Goal: Information Seeking & Learning: Check status

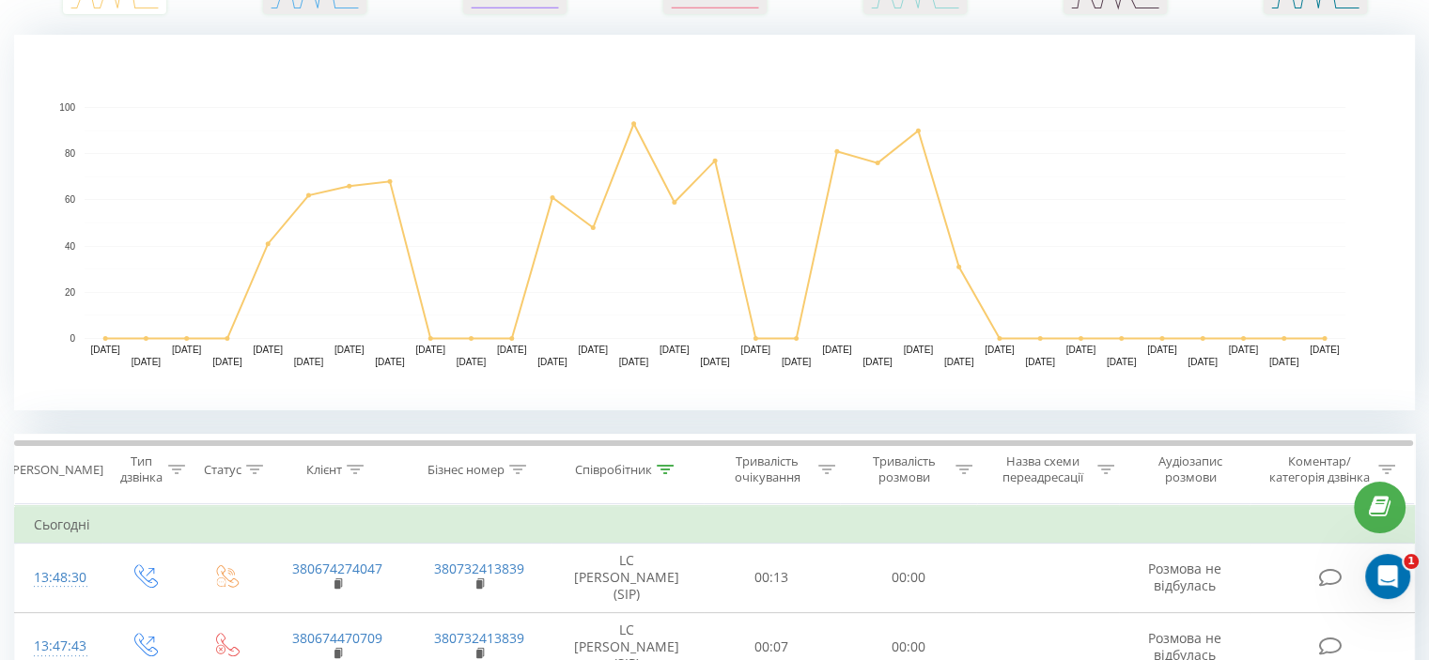
scroll to position [376, 0]
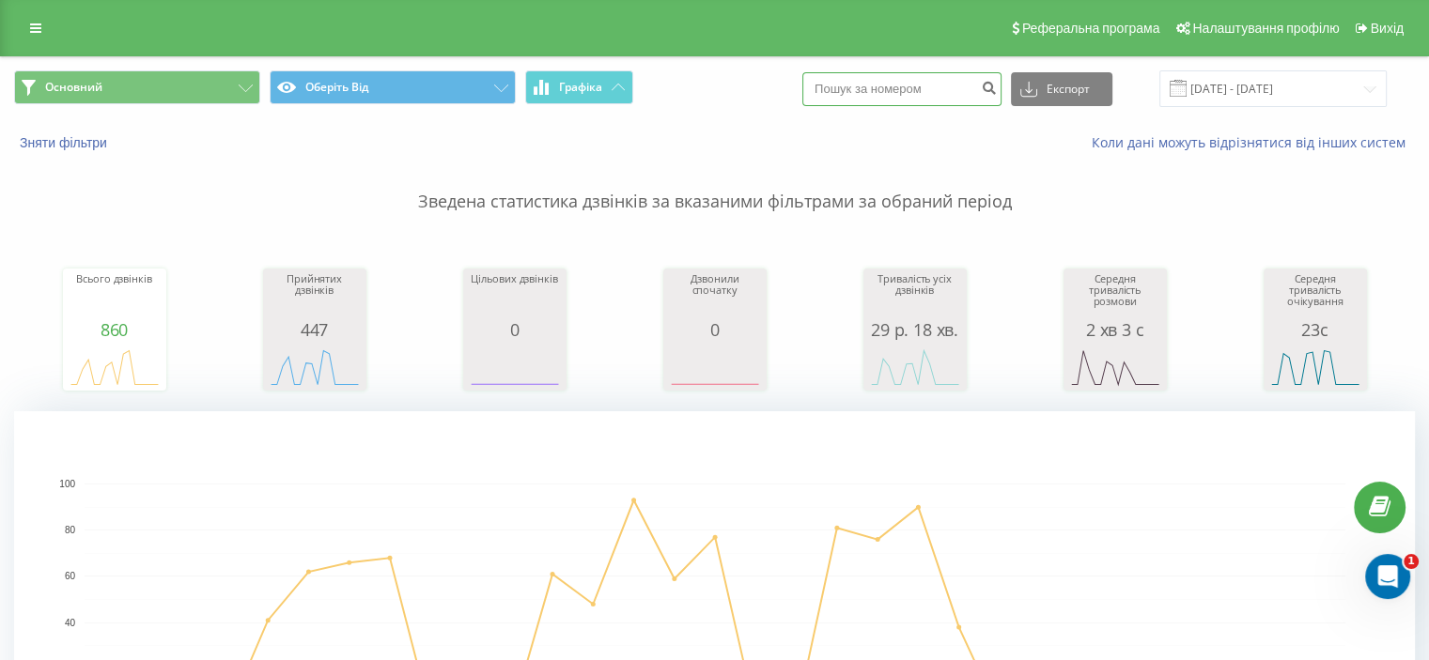
click at [938, 75] on input at bounding box center [901, 89] width 199 height 34
paste input "380958787789"
type input "380958787789"
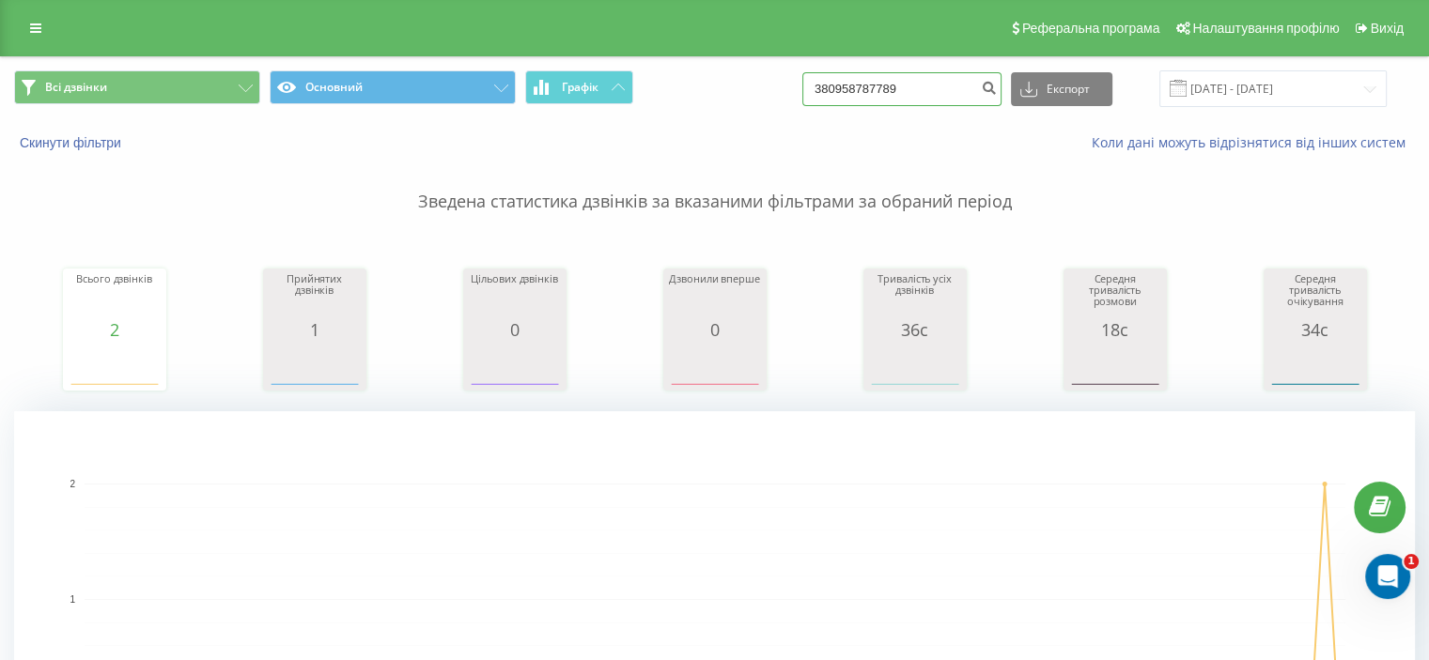
drag, startPoint x: 841, startPoint y: 89, endPoint x: 763, endPoint y: 95, distance: 78.2
click at [763, 95] on div "Всі дзвінки Основний Графік 380958787789 Експорт .csv .xls .xlsx 22.05.2025 - 2…" at bounding box center [714, 88] width 1401 height 37
click at [997, 82] on icon "submit" at bounding box center [989, 85] width 16 height 11
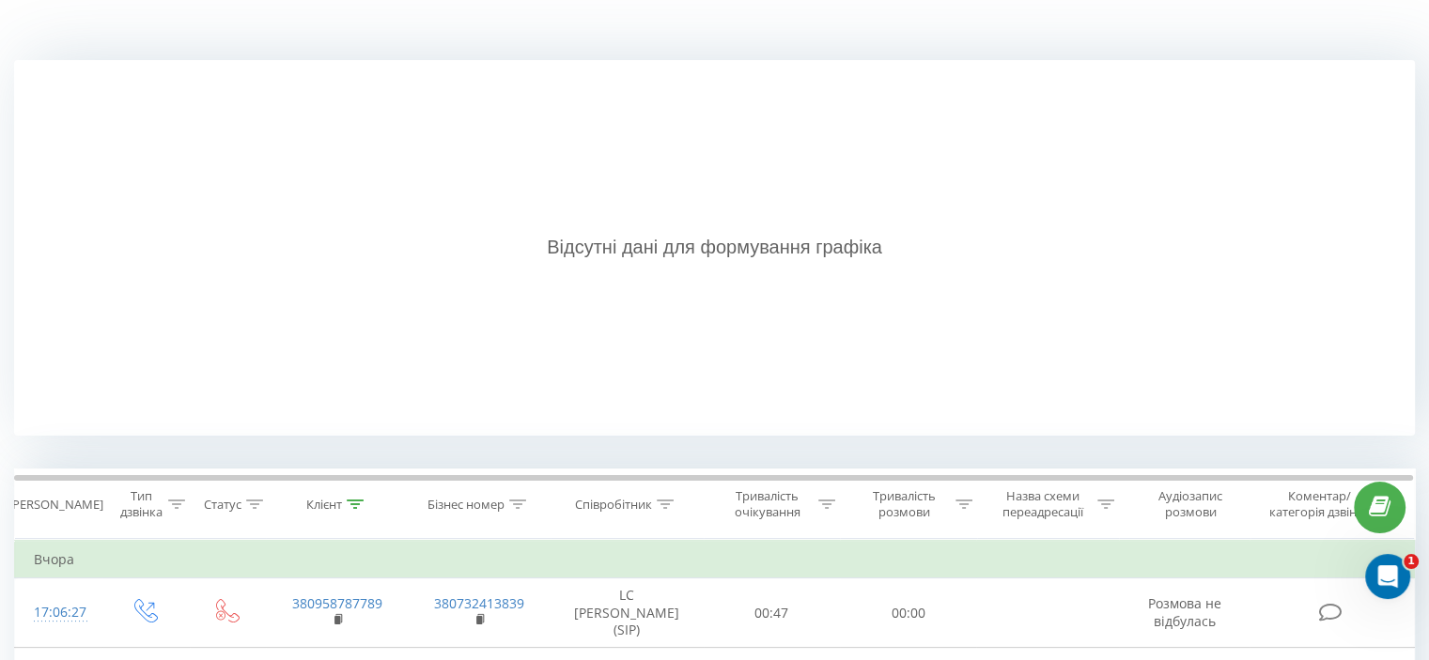
scroll to position [73, 0]
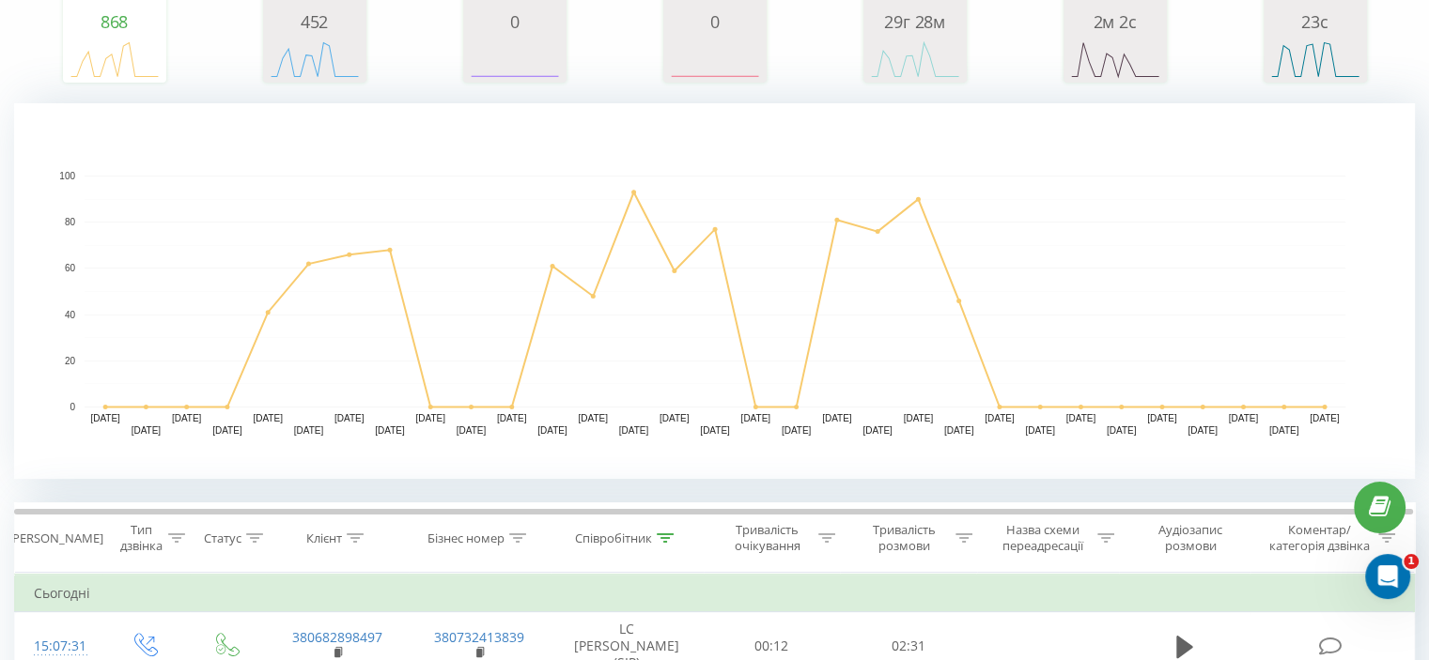
scroll to position [376, 0]
